Goal: Task Accomplishment & Management: Use online tool/utility

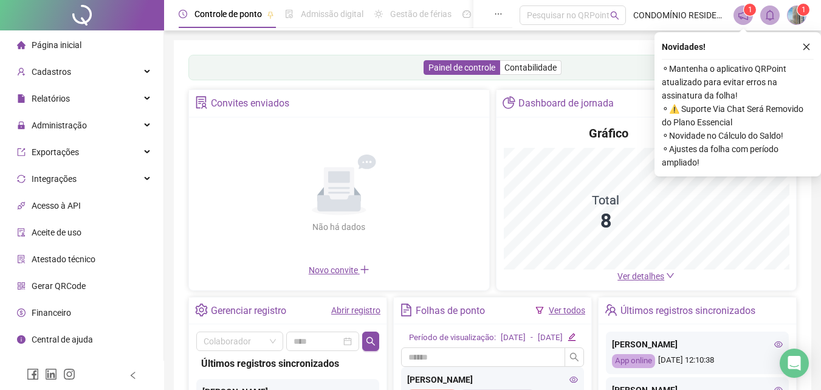
click at [805, 44] on icon "close" at bounding box center [806, 47] width 9 height 9
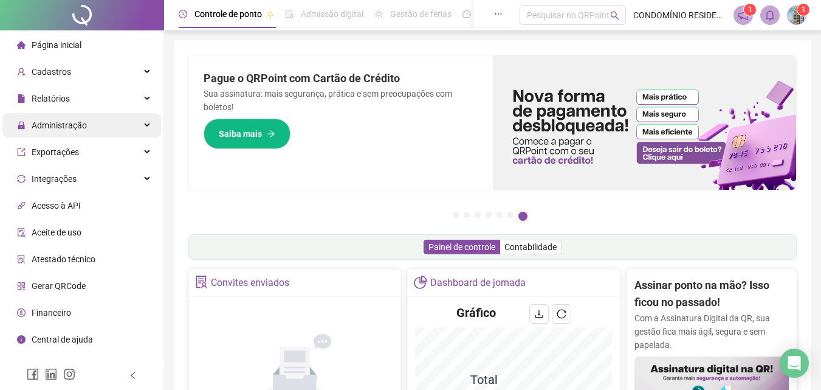
click at [57, 120] on span "Administração" at bounding box center [59, 125] width 55 height 10
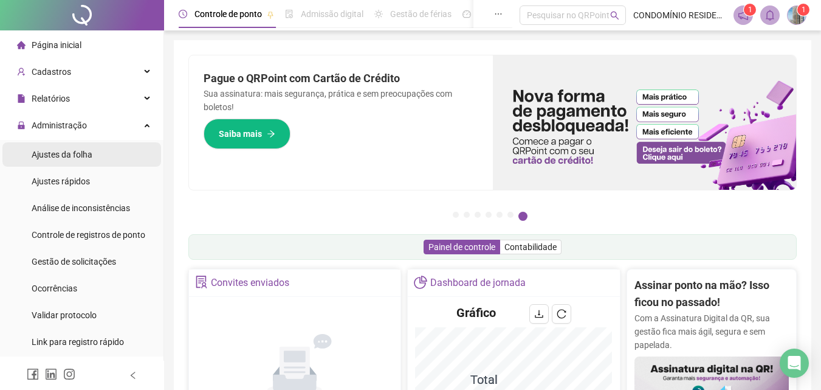
click at [65, 154] on span "Ajustes da folha" at bounding box center [62, 155] width 61 height 10
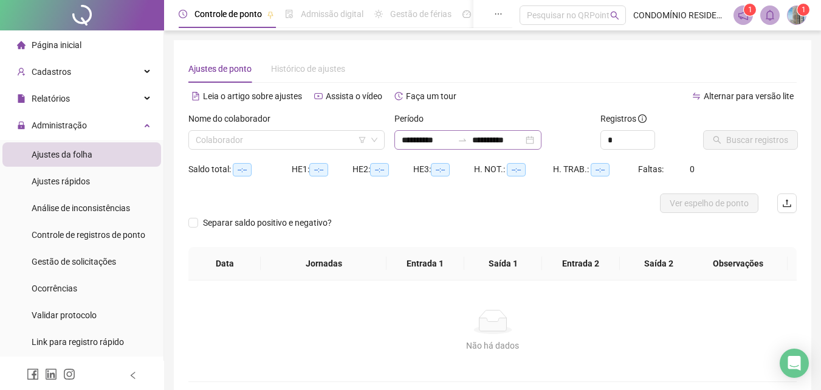
type input "**********"
click at [228, 138] on input "search" at bounding box center [281, 140] width 171 height 18
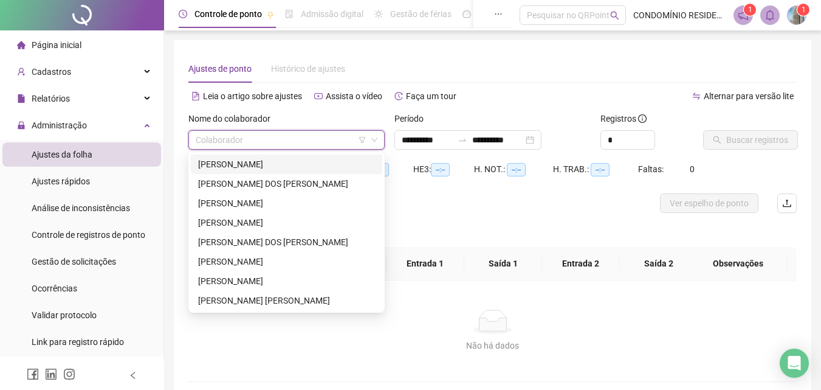
click at [247, 157] on div "[PERSON_NAME]" at bounding box center [286, 163] width 177 height 13
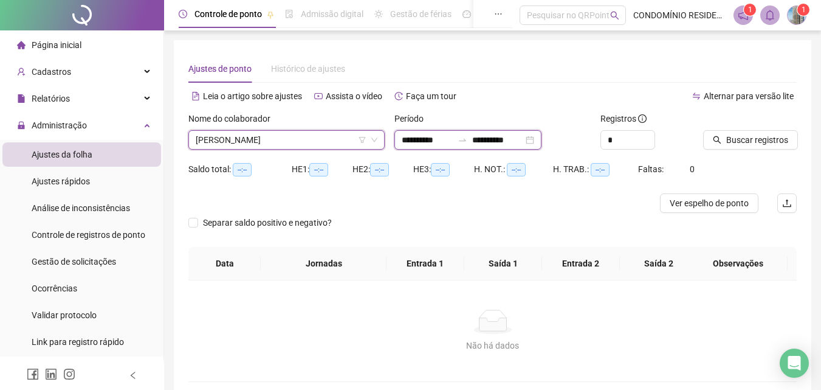
click at [435, 138] on input "**********" at bounding box center [427, 139] width 51 height 13
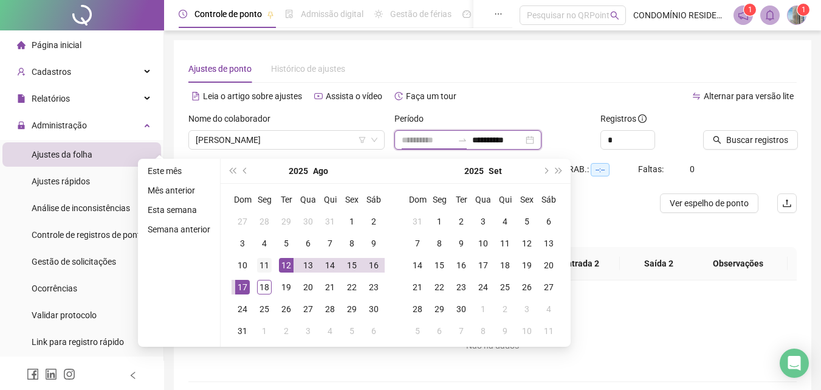
type input "**********"
click at [261, 263] on div "11" at bounding box center [264, 265] width 15 height 15
type input "**********"
click at [269, 289] on div "18" at bounding box center [264, 287] width 15 height 15
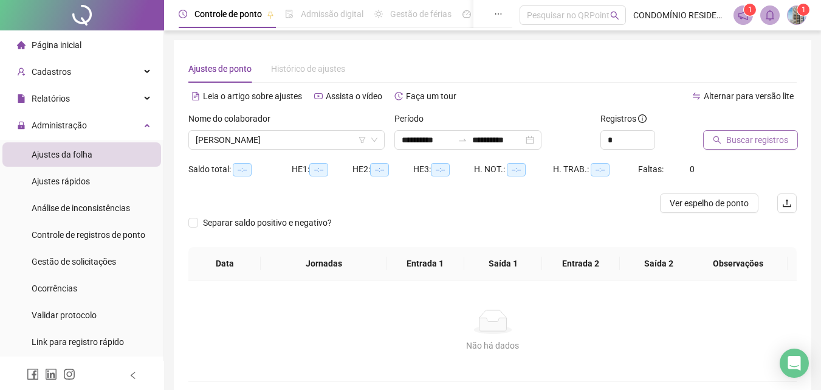
click at [773, 143] on span "Buscar registros" at bounding box center [757, 139] width 62 height 13
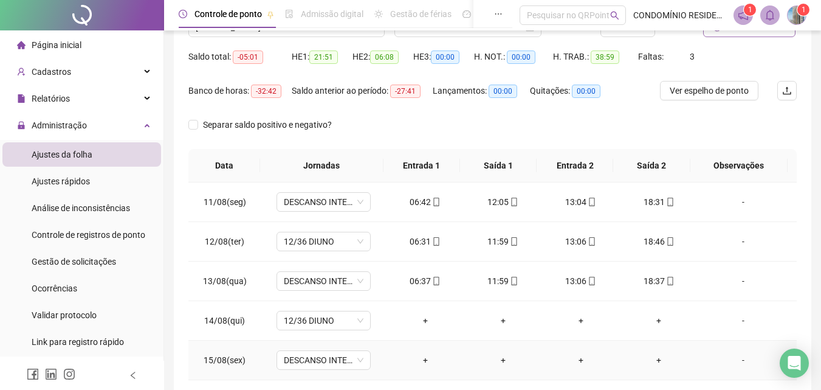
scroll to position [110, 0]
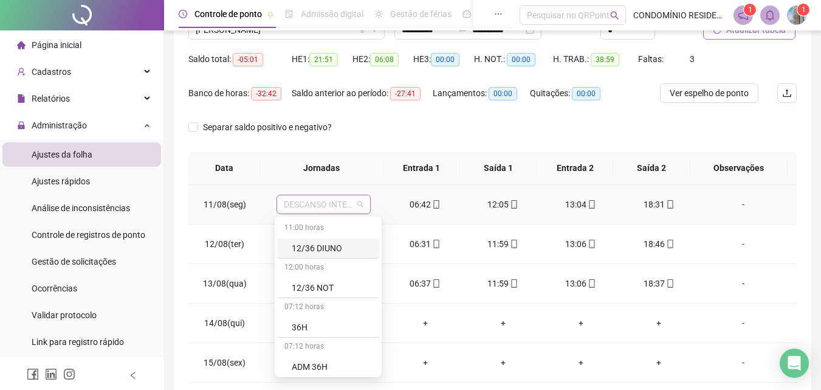
click at [326, 204] on span "DESCANSO INTER-JORNADA" at bounding box center [324, 204] width 80 height 18
click at [330, 247] on div "12/36 DIUNO" at bounding box center [332, 247] width 80 height 13
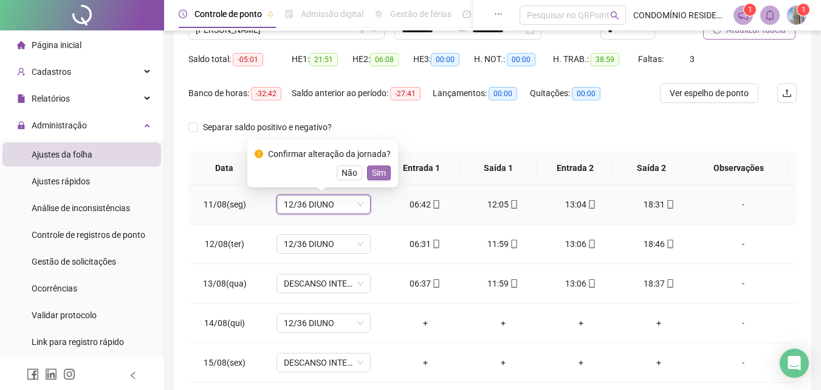
click at [372, 174] on span "Sim" at bounding box center [379, 172] width 14 height 13
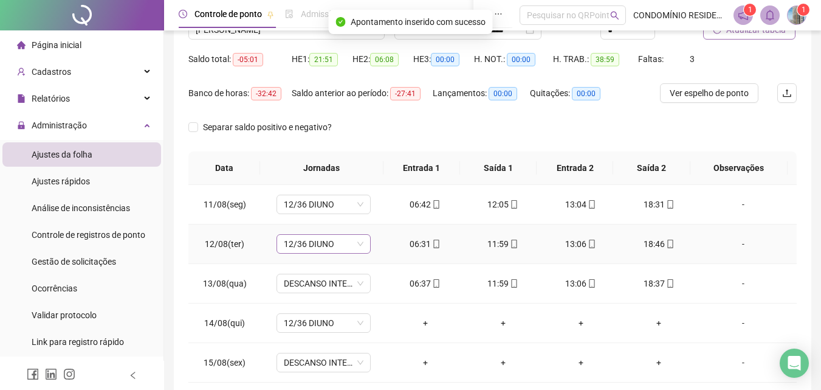
click at [305, 245] on span "12/36 DIUNO" at bounding box center [324, 244] width 80 height 18
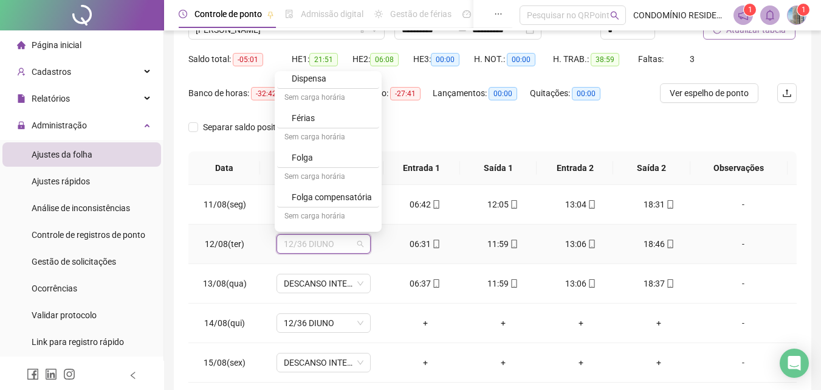
scroll to position [279, 0]
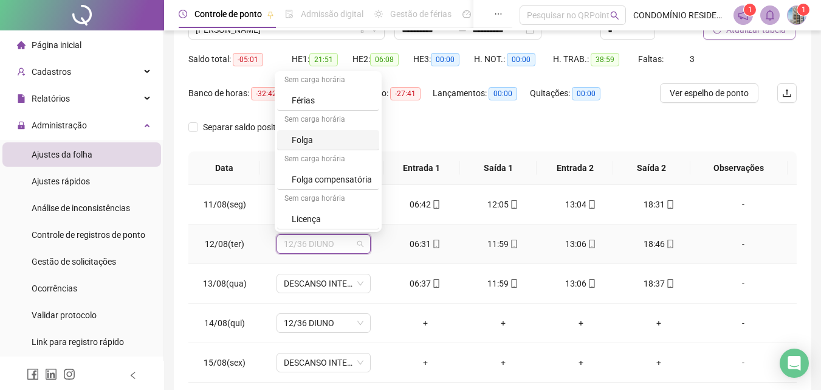
drag, startPoint x: 302, startPoint y: 140, endPoint x: 348, endPoint y: 157, distance: 49.2
click at [302, 140] on div "Folga" at bounding box center [332, 139] width 80 height 13
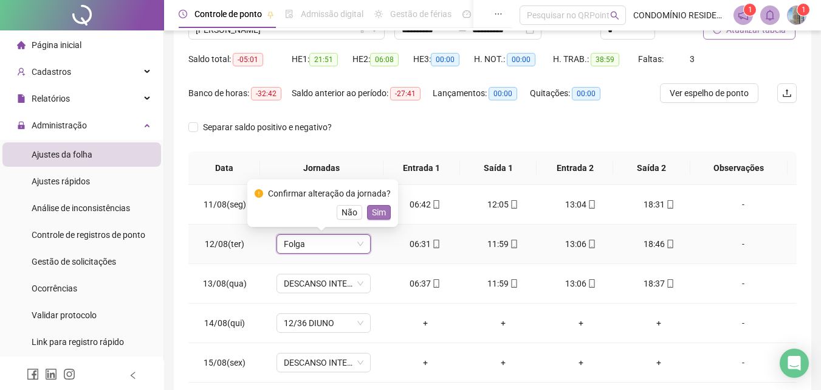
click at [377, 218] on span "Sim" at bounding box center [379, 211] width 14 height 13
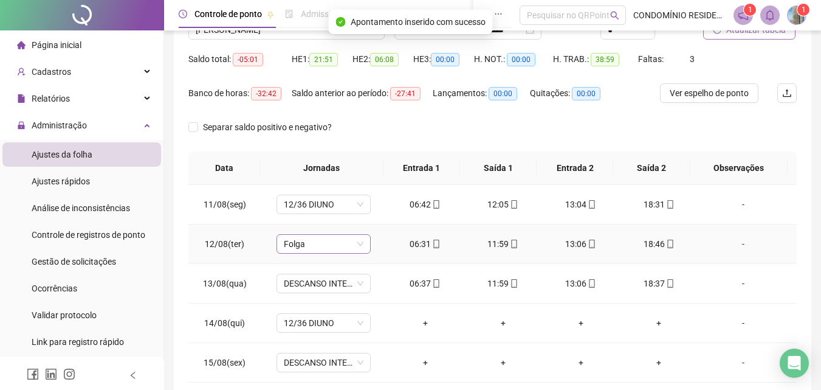
click at [349, 244] on span "Folga" at bounding box center [324, 244] width 80 height 18
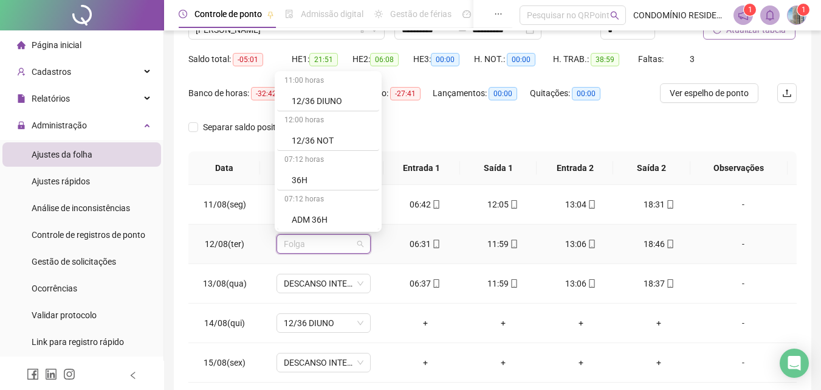
scroll to position [0, 0]
click at [321, 100] on div "12/36 DIUNO" at bounding box center [332, 102] width 80 height 13
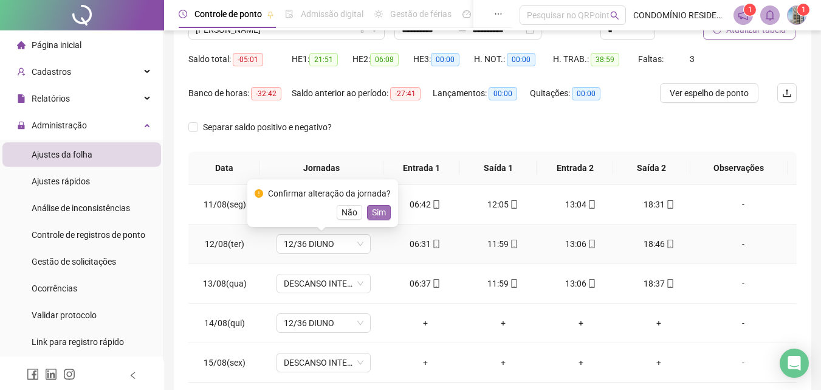
click at [375, 209] on span "Sim" at bounding box center [379, 211] width 14 height 13
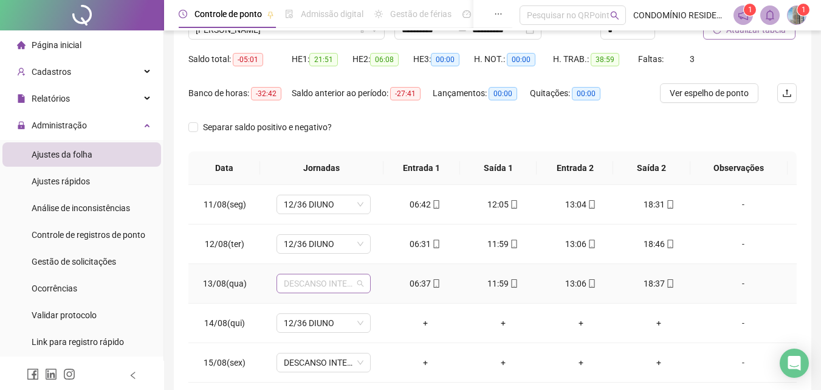
click at [336, 283] on span "DESCANSO INTER-JORNADA" at bounding box center [324, 283] width 80 height 18
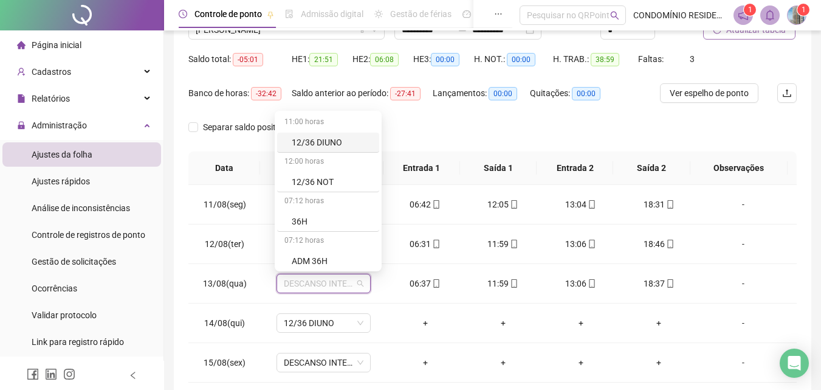
click at [786, 61] on div "Saldo total: -05:01 HE 1: 21:51 HE 2: 06:08 HE 3: 00:00 H. NOT.: 00:00 H. TRAB.…" at bounding box center [492, 66] width 608 height 34
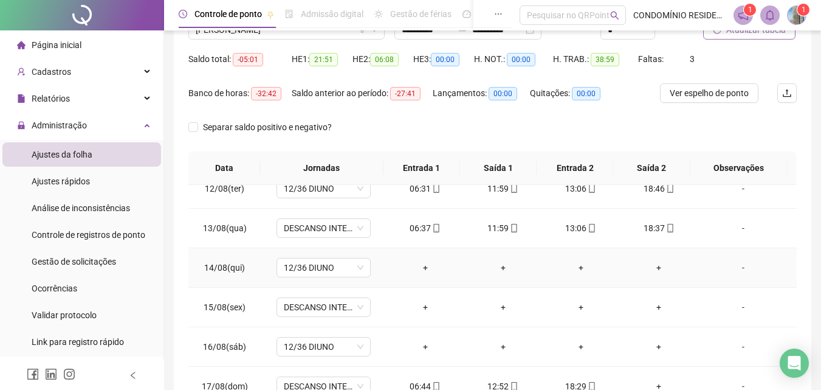
scroll to position [57, 0]
